Goal: Transaction & Acquisition: Purchase product/service

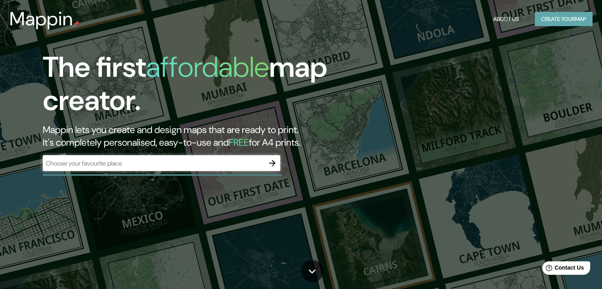
click at [549, 22] on button "Create your map" at bounding box center [563, 19] width 58 height 15
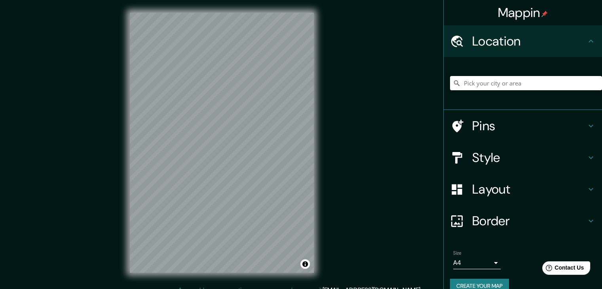
click at [494, 85] on input "Pick your city or area" at bounding box center [526, 83] width 152 height 14
click at [247, 288] on html "Mappin Location [GEOGRAPHIC_DATA], [GEOGRAPHIC_DATA], [GEOGRAPHIC_DATA] Catacam…" at bounding box center [301, 144] width 602 height 289
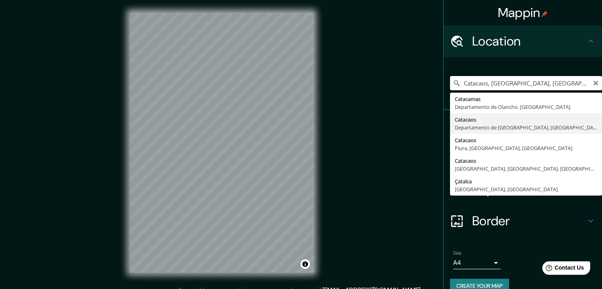
click at [578, 86] on input "Catacaos, [GEOGRAPHIC_DATA], [GEOGRAPHIC_DATA]" at bounding box center [526, 83] width 152 height 14
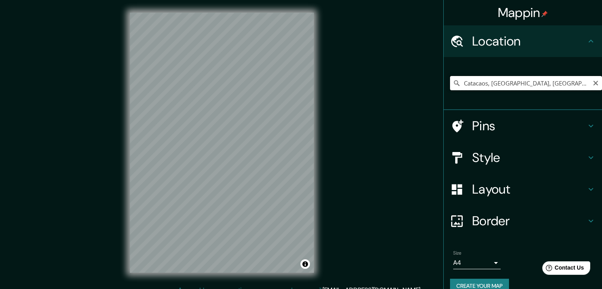
click at [581, 85] on input "Catacaos, [GEOGRAPHIC_DATA], [GEOGRAPHIC_DATA]" at bounding box center [526, 83] width 152 height 14
drag, startPoint x: 549, startPoint y: 83, endPoint x: 434, endPoint y: 85, distance: 115.1
click at [434, 85] on div "Mappin Location [GEOGRAPHIC_DATA], [GEOGRAPHIC_DATA], [GEOGRAPHIC_DATA] Pins St…" at bounding box center [301, 149] width 602 height 298
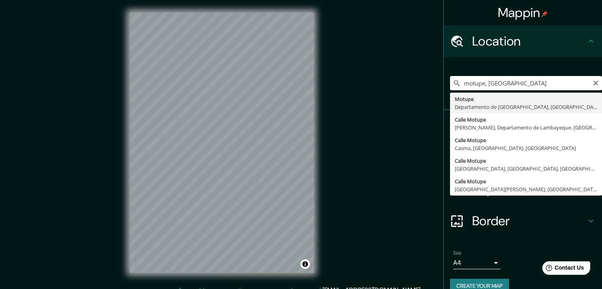
type input "Motupe, Departamento de Lambayeque, [GEOGRAPHIC_DATA]"
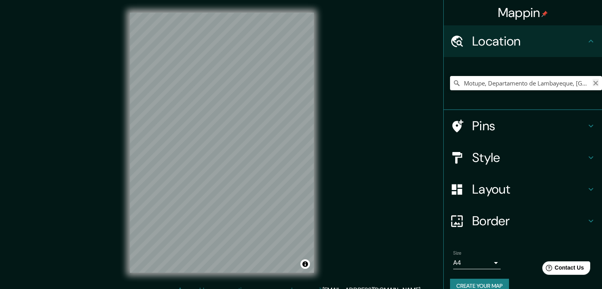
click at [592, 85] on icon "Clear" at bounding box center [595, 83] width 6 height 6
type input "Catacaos, [GEOGRAPHIC_DATA], [GEOGRAPHIC_DATA]"
click at [528, 157] on h4 "Style" at bounding box center [529, 158] width 114 height 16
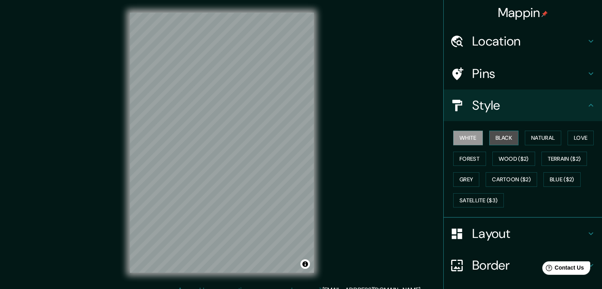
click at [501, 140] on button "Black" at bounding box center [504, 138] width 30 height 15
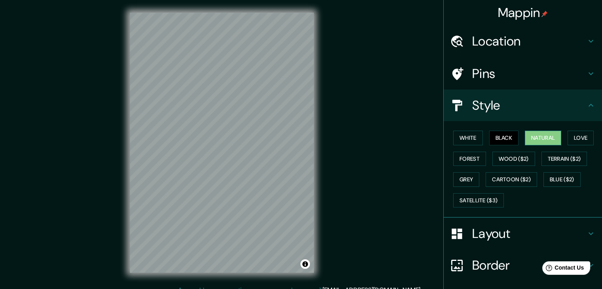
click at [527, 136] on button "Natural" at bounding box center [543, 138] width 36 height 15
click at [568, 138] on button "Love" at bounding box center [580, 138] width 26 height 15
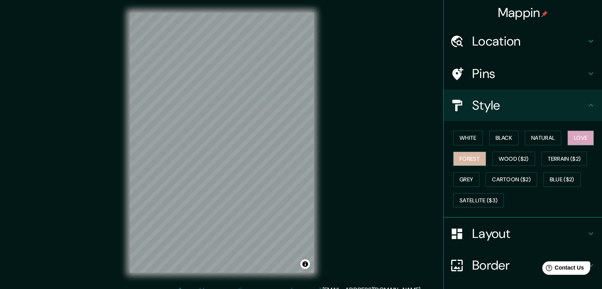
click at [458, 152] on button "Forest" at bounding box center [469, 159] width 33 height 15
click at [506, 160] on button "Wood ($2)" at bounding box center [513, 159] width 43 height 15
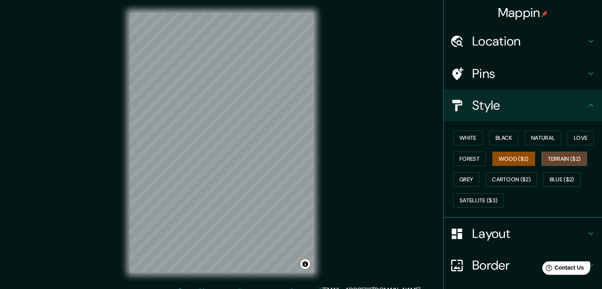
click at [543, 157] on button "Terrain ($2)" at bounding box center [564, 159] width 46 height 15
click at [459, 181] on button "Grey" at bounding box center [466, 179] width 26 height 15
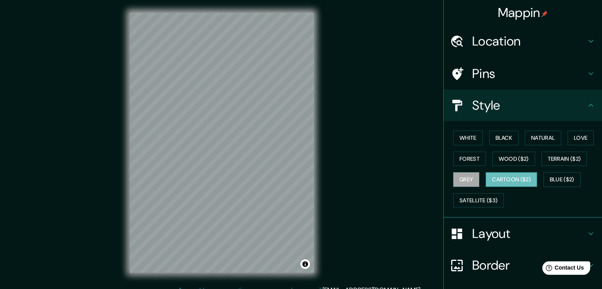
click at [498, 181] on button "Cartoon ($2)" at bounding box center [510, 179] width 51 height 15
click at [546, 176] on button "Blue ($2)" at bounding box center [561, 179] width 37 height 15
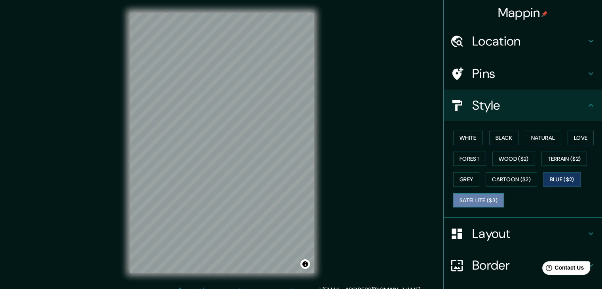
click at [481, 197] on button "Satellite ($3)" at bounding box center [478, 200] width 51 height 15
click at [316, 133] on div "© Mapbox © OpenStreetMap Improve this map © Maxar" at bounding box center [221, 142] width 209 height 285
click at [316, 190] on div "© Mapbox © OpenStreetMap Improve this map © Maxar" at bounding box center [221, 142] width 209 height 285
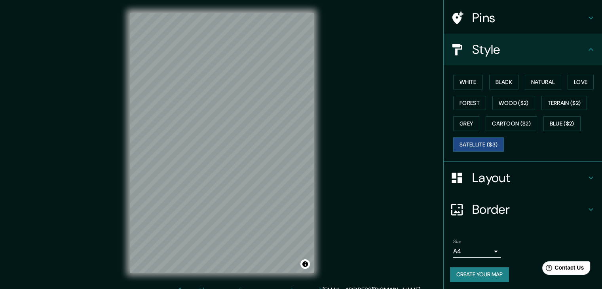
scroll to position [57, 0]
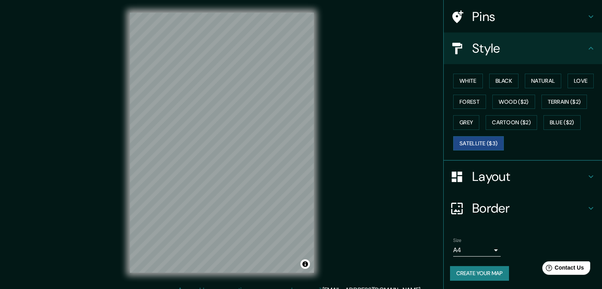
click at [586, 208] on icon at bounding box center [590, 207] width 9 height 9
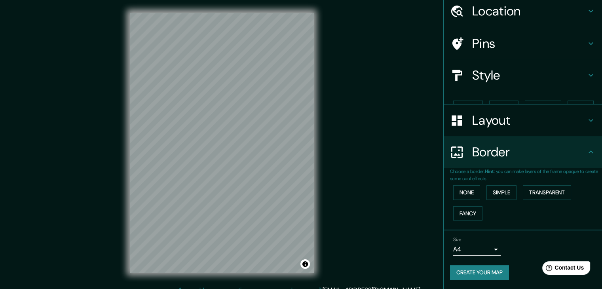
scroll to position [17, 0]
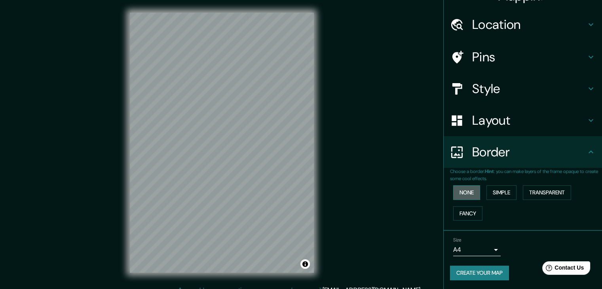
click at [460, 190] on button "None" at bounding box center [466, 192] width 27 height 15
click at [492, 190] on button "Simple" at bounding box center [501, 192] width 30 height 15
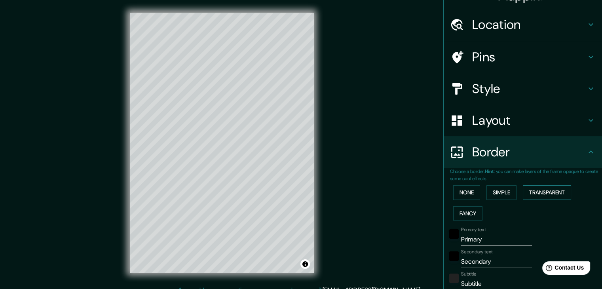
click at [525, 191] on button "Transparent" at bounding box center [547, 192] width 48 height 15
click at [462, 209] on button "Fancy" at bounding box center [467, 213] width 29 height 15
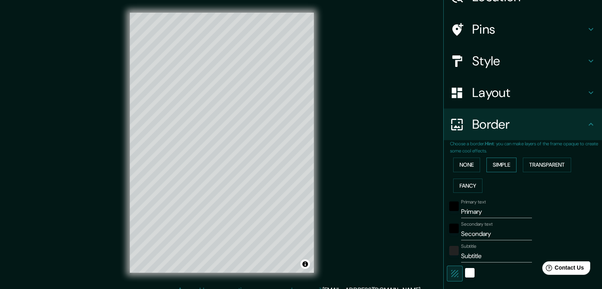
scroll to position [56, 0]
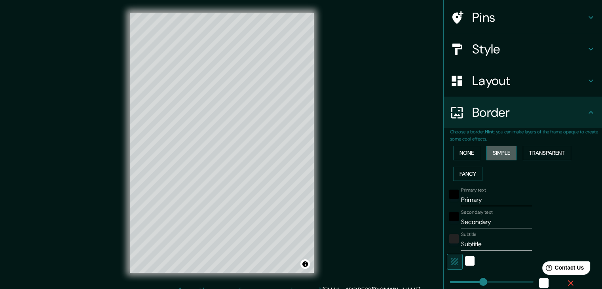
click at [500, 152] on button "Simple" at bounding box center [501, 153] width 30 height 15
click at [528, 153] on button "Transparent" at bounding box center [547, 153] width 48 height 15
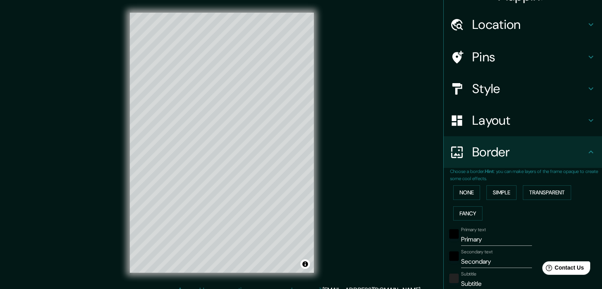
click at [534, 91] on h4 "Style" at bounding box center [529, 89] width 114 height 16
type input "223"
type input "37"
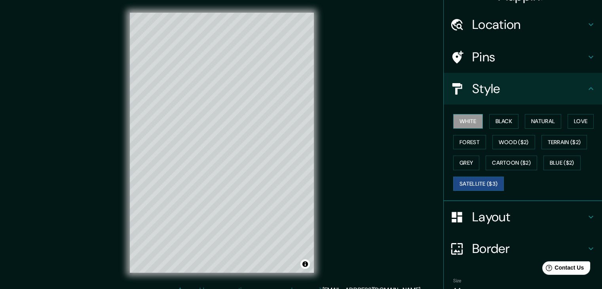
click at [462, 122] on button "White" at bounding box center [468, 121] width 30 height 15
click at [505, 120] on button "Black" at bounding box center [504, 121] width 30 height 15
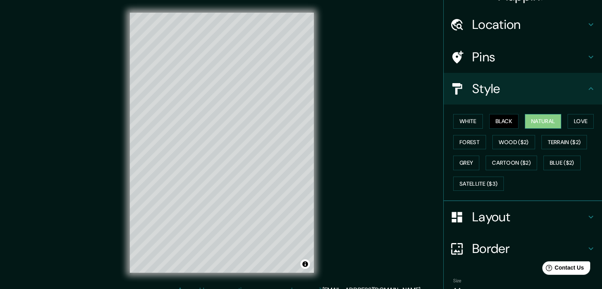
click at [525, 121] on button "Natural" at bounding box center [543, 121] width 36 height 15
click at [520, 242] on h4 "Border" at bounding box center [529, 249] width 114 height 16
type input "223"
type input "37"
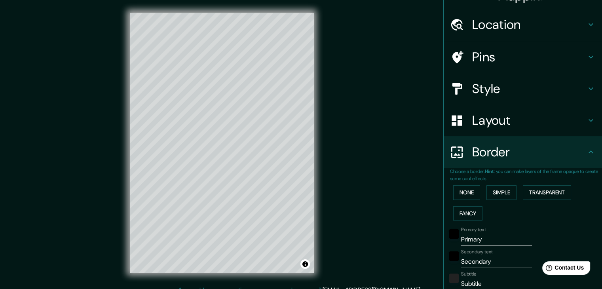
click at [464, 183] on div "None Simple Transparent Fancy" at bounding box center [526, 203] width 152 height 42
click at [465, 190] on button "None" at bounding box center [466, 192] width 27 height 15
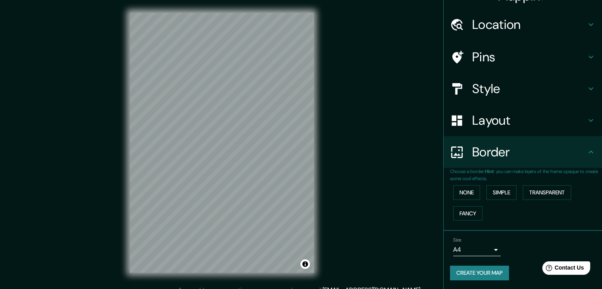
click at [484, 149] on h4 "Border" at bounding box center [529, 152] width 114 height 16
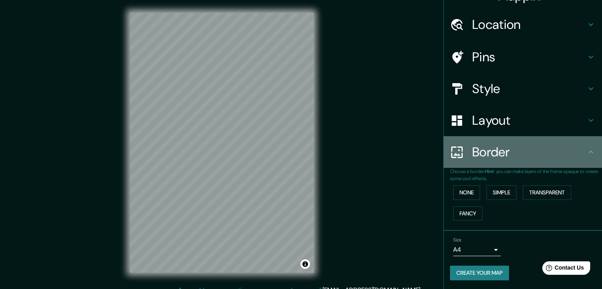
click at [483, 155] on h4 "Border" at bounding box center [529, 152] width 114 height 16
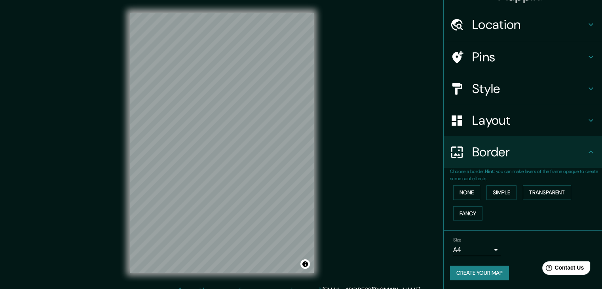
click at [571, 152] on h4 "Border" at bounding box center [529, 152] width 114 height 16
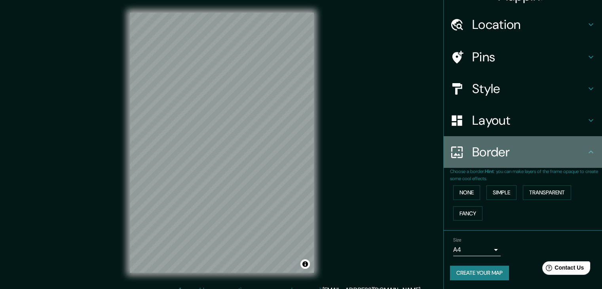
click at [586, 152] on icon at bounding box center [590, 151] width 9 height 9
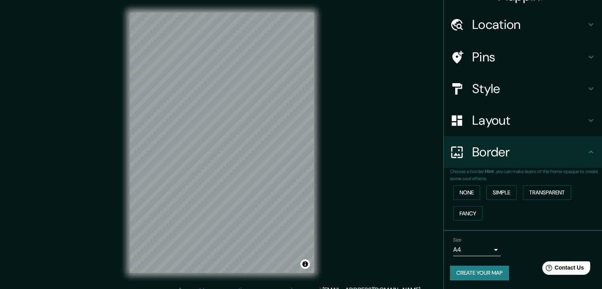
click at [567, 78] on div "Style" at bounding box center [522, 89] width 158 height 32
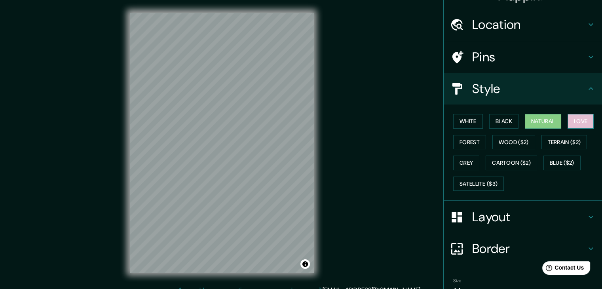
click at [567, 125] on button "Love" at bounding box center [580, 121] width 26 height 15
click at [462, 140] on button "Forest" at bounding box center [469, 142] width 33 height 15
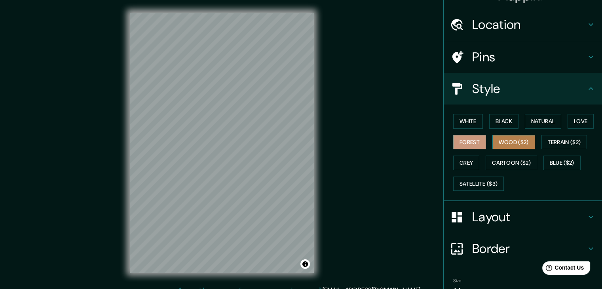
click at [499, 138] on button "Wood ($2)" at bounding box center [513, 142] width 43 height 15
click at [541, 143] on button "Terrain ($2)" at bounding box center [564, 142] width 46 height 15
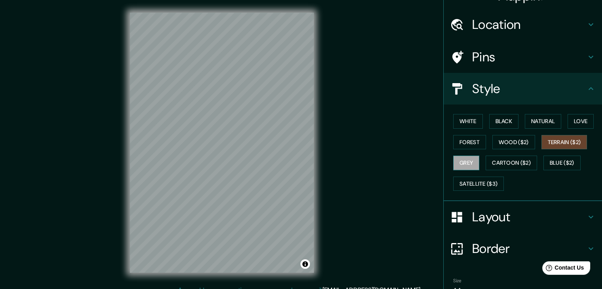
click at [469, 158] on button "Grey" at bounding box center [466, 162] width 26 height 15
click at [495, 161] on button "Cartoon ($2)" at bounding box center [510, 162] width 51 height 15
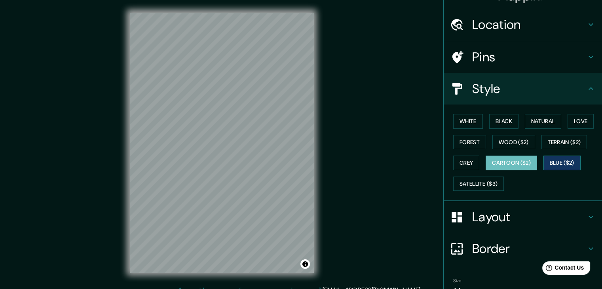
click at [557, 162] on button "Blue ($2)" at bounding box center [561, 162] width 37 height 15
click at [485, 177] on button "Satellite ($3)" at bounding box center [478, 183] width 51 height 15
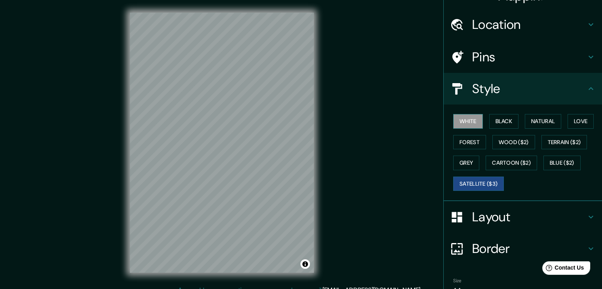
click at [461, 121] on button "White" at bounding box center [468, 121] width 30 height 15
click at [497, 121] on button "Black" at bounding box center [504, 121] width 30 height 15
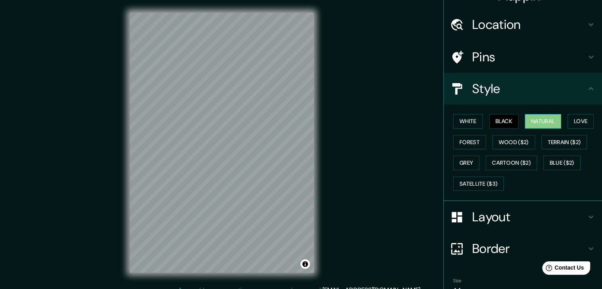
click at [525, 121] on button "Natural" at bounding box center [543, 121] width 36 height 15
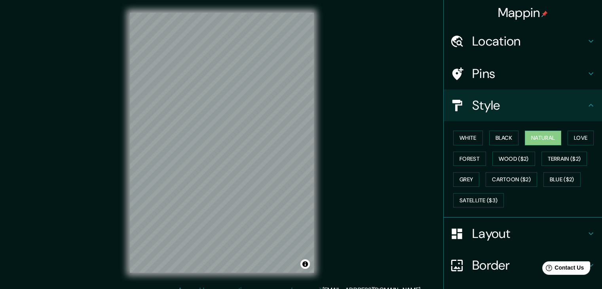
click at [588, 73] on icon at bounding box center [590, 73] width 5 height 3
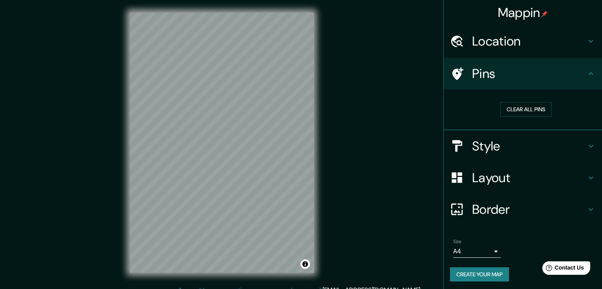
scroll to position [2, 0]
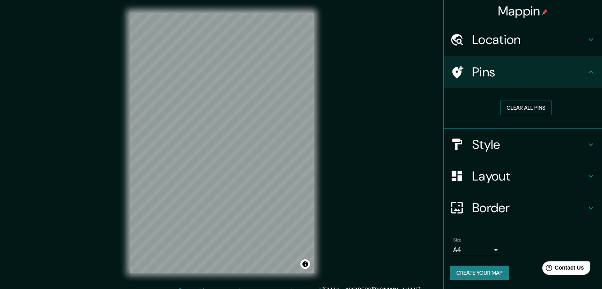
click at [580, 181] on div "Layout" at bounding box center [522, 176] width 158 height 32
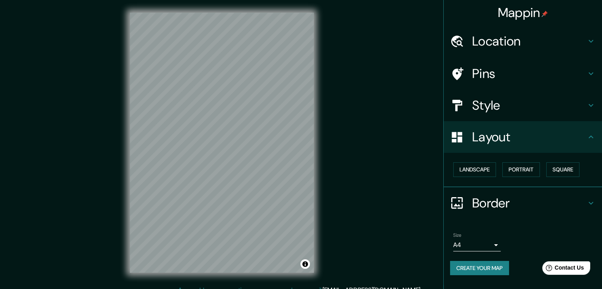
scroll to position [0, 0]
click at [481, 170] on button "Landscape" at bounding box center [474, 169] width 43 height 15
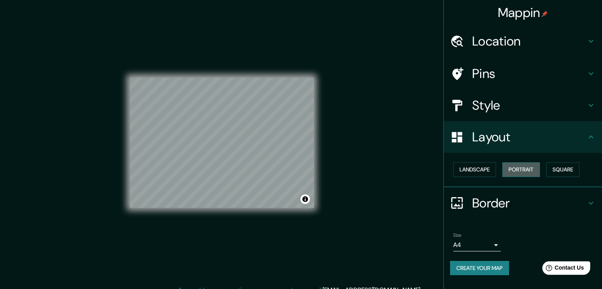
click at [512, 171] on button "Portrait" at bounding box center [521, 169] width 38 height 15
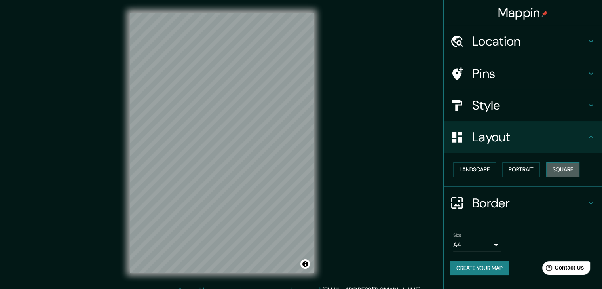
click at [560, 167] on button "Square" at bounding box center [562, 169] width 33 height 15
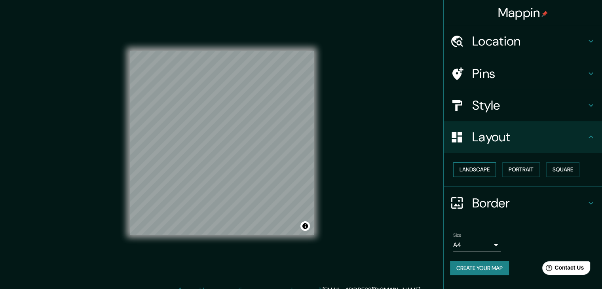
click at [482, 166] on button "Landscape" at bounding box center [474, 169] width 43 height 15
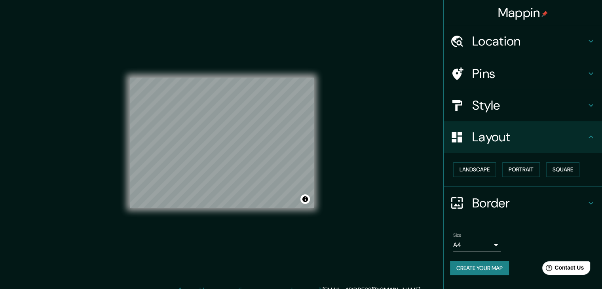
click at [383, 173] on div "Mappin Location [GEOGRAPHIC_DATA], [GEOGRAPHIC_DATA], [GEOGRAPHIC_DATA] Catacao…" at bounding box center [301, 149] width 602 height 298
click at [513, 206] on h4 "Border" at bounding box center [529, 203] width 114 height 16
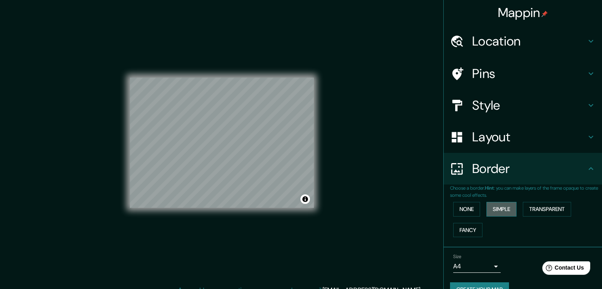
click at [490, 214] on button "Simple" at bounding box center [501, 209] width 30 height 15
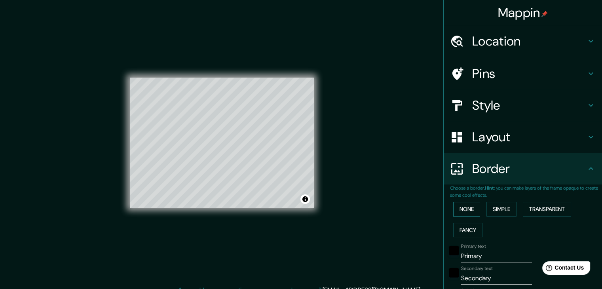
click at [460, 213] on button "None" at bounding box center [466, 209] width 27 height 15
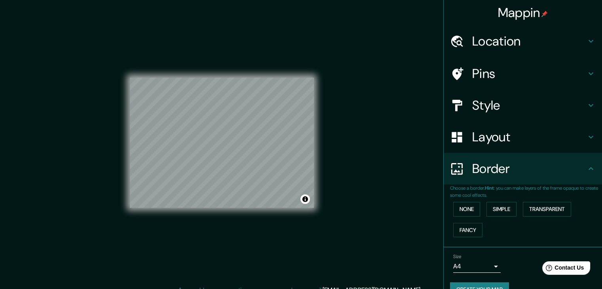
click at [391, 95] on div "Mappin Location [GEOGRAPHIC_DATA], [GEOGRAPHIC_DATA], [GEOGRAPHIC_DATA] Catacao…" at bounding box center [301, 149] width 602 height 298
